Goal: Information Seeking & Learning: Learn about a topic

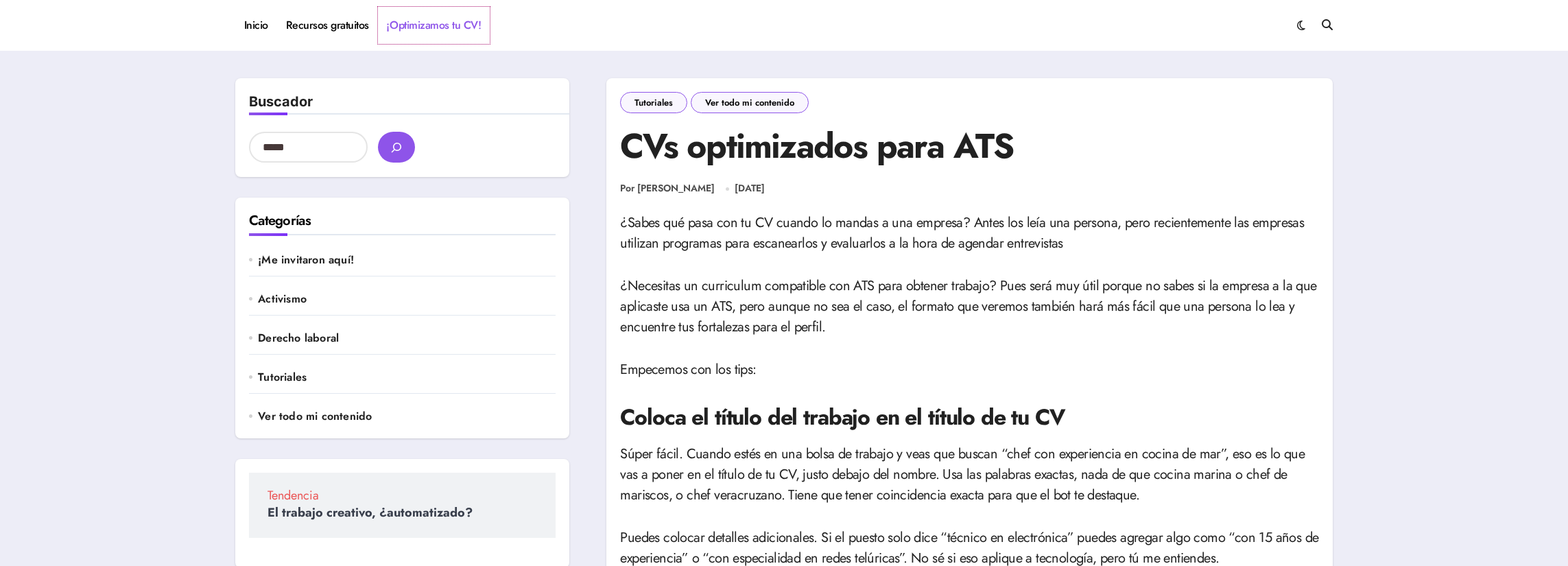
click at [425, 23] on link "¡Optimizamos tu CV!" at bounding box center [434, 25] width 112 height 37
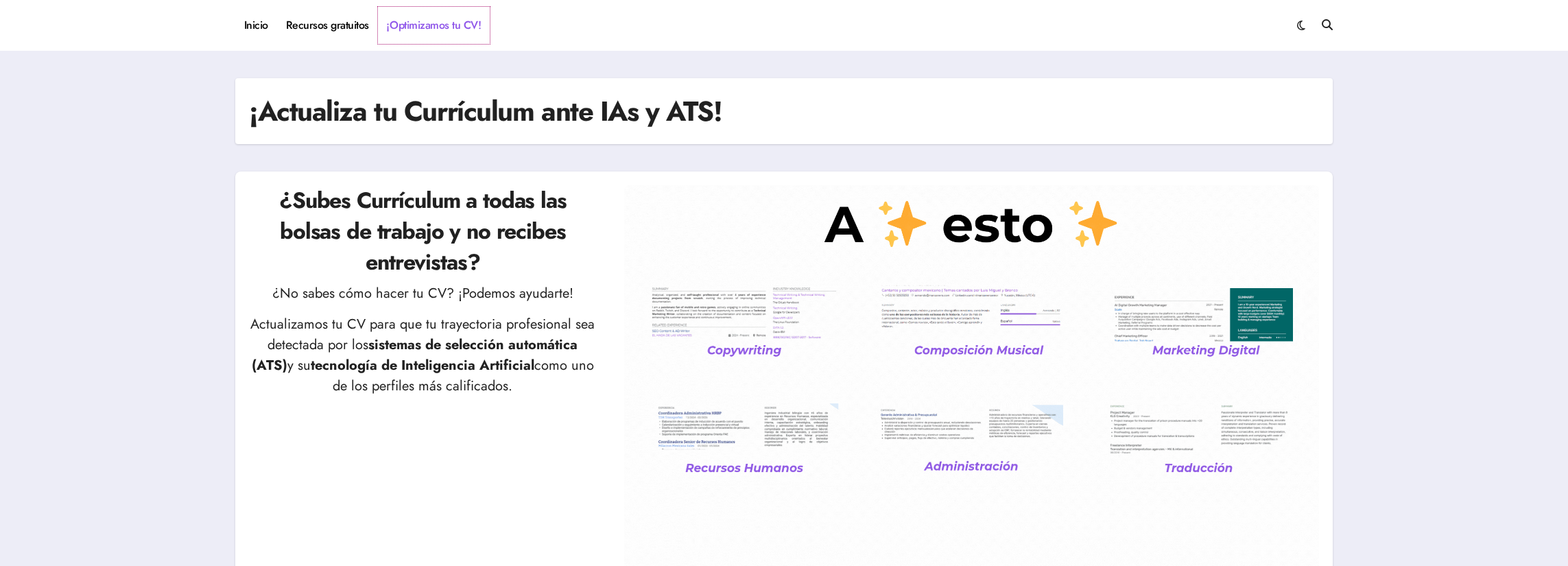
click at [400, 21] on link "¡Optimizamos tu CV!" at bounding box center [434, 25] width 112 height 37
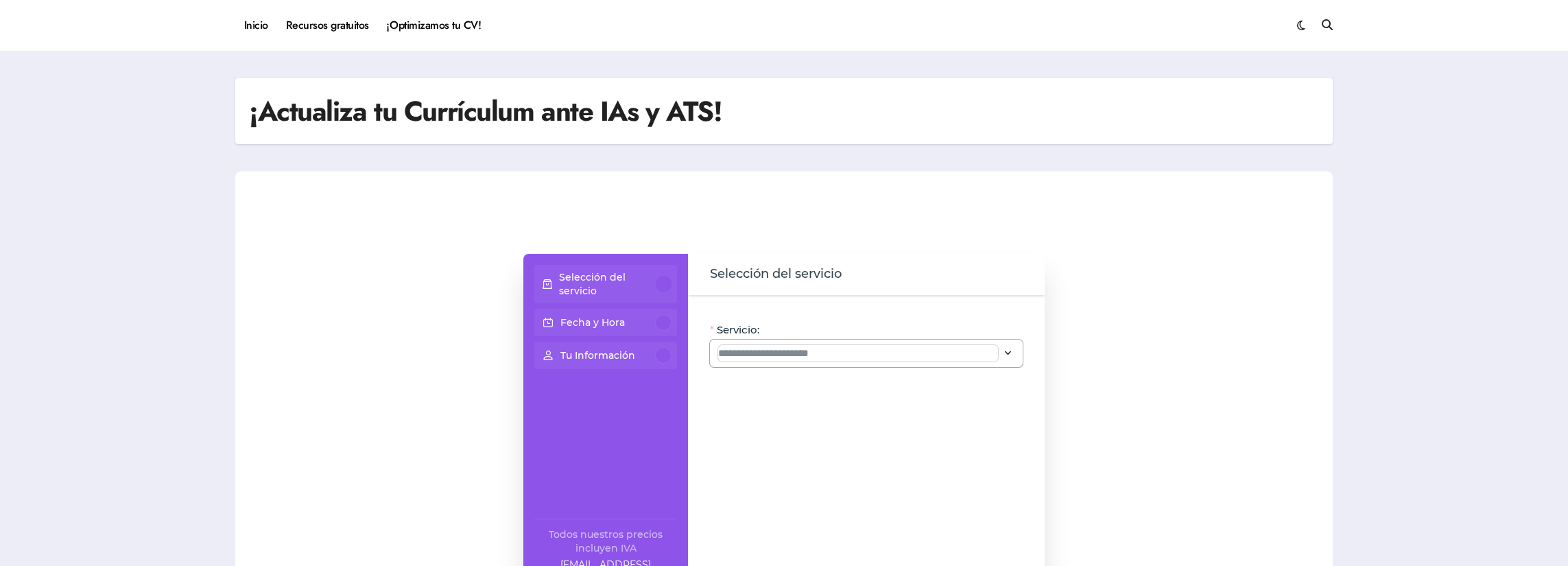
click at [792, 349] on input "Servicio:" at bounding box center [858, 353] width 280 height 17
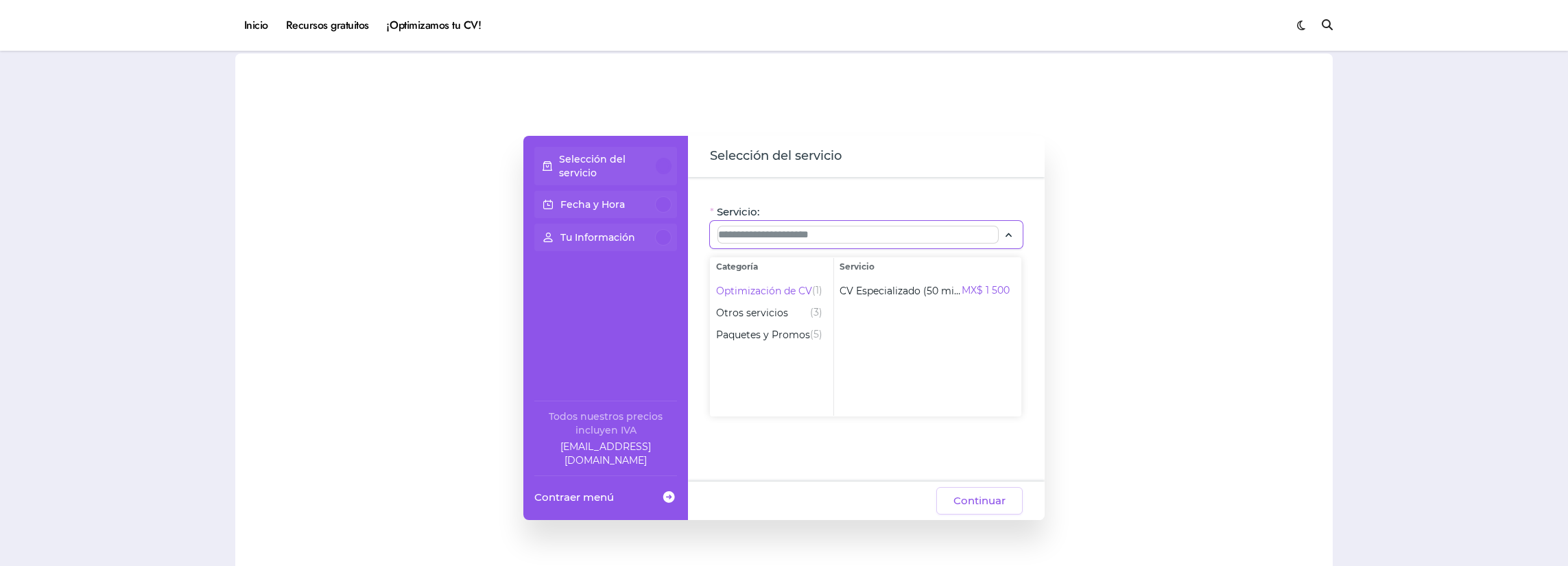
scroll to position [69, 0]
